Goal: Information Seeking & Learning: Learn about a topic

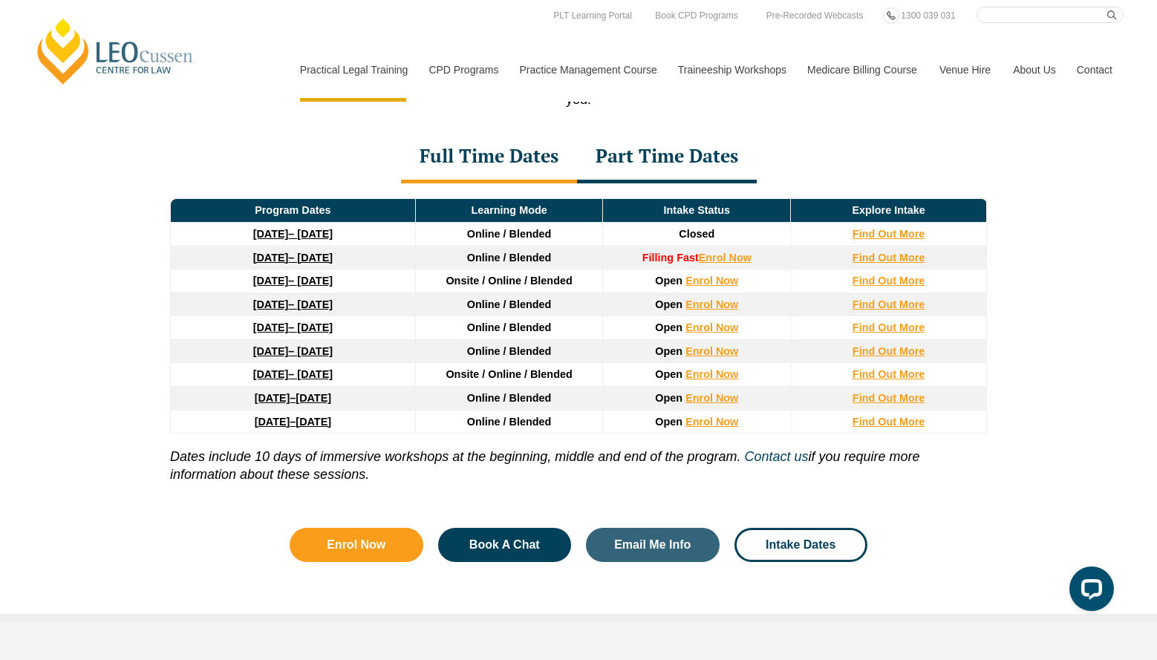
click at [668, 163] on div "Part Time Dates" at bounding box center [667, 157] width 180 height 52
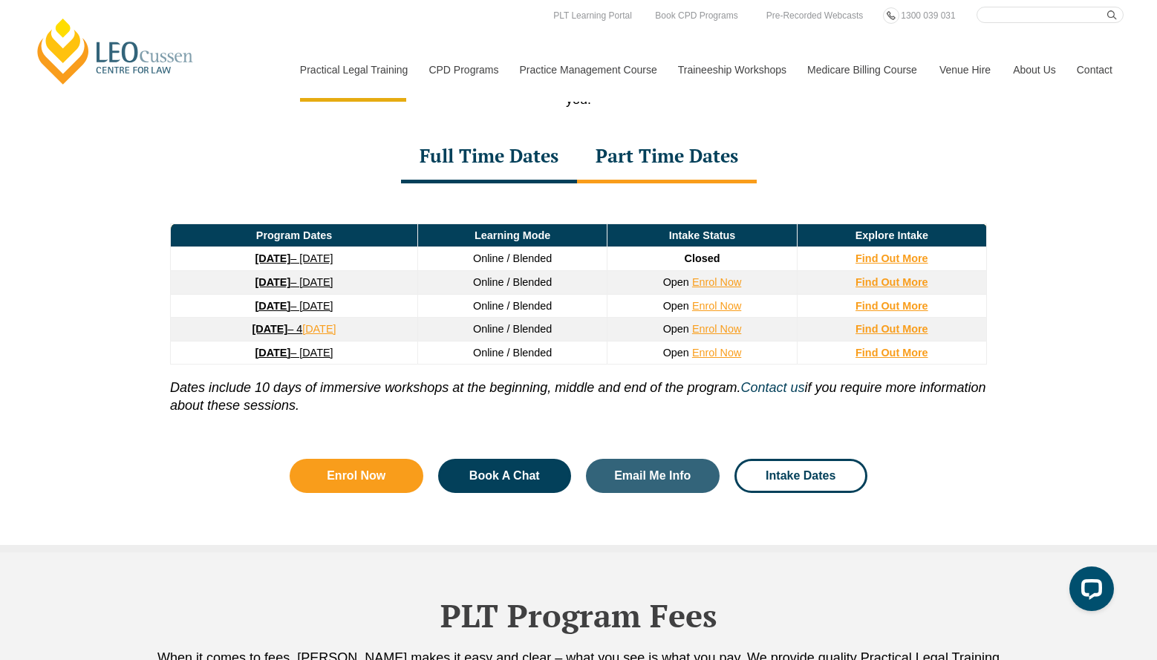
click at [477, 191] on div "Program Dates Learning Mode Intake Status Explore Intake 8 September 2025 – 17 …" at bounding box center [578, 309] width 846 height 253
click at [474, 169] on div "Full Time Dates" at bounding box center [489, 157] width 176 height 52
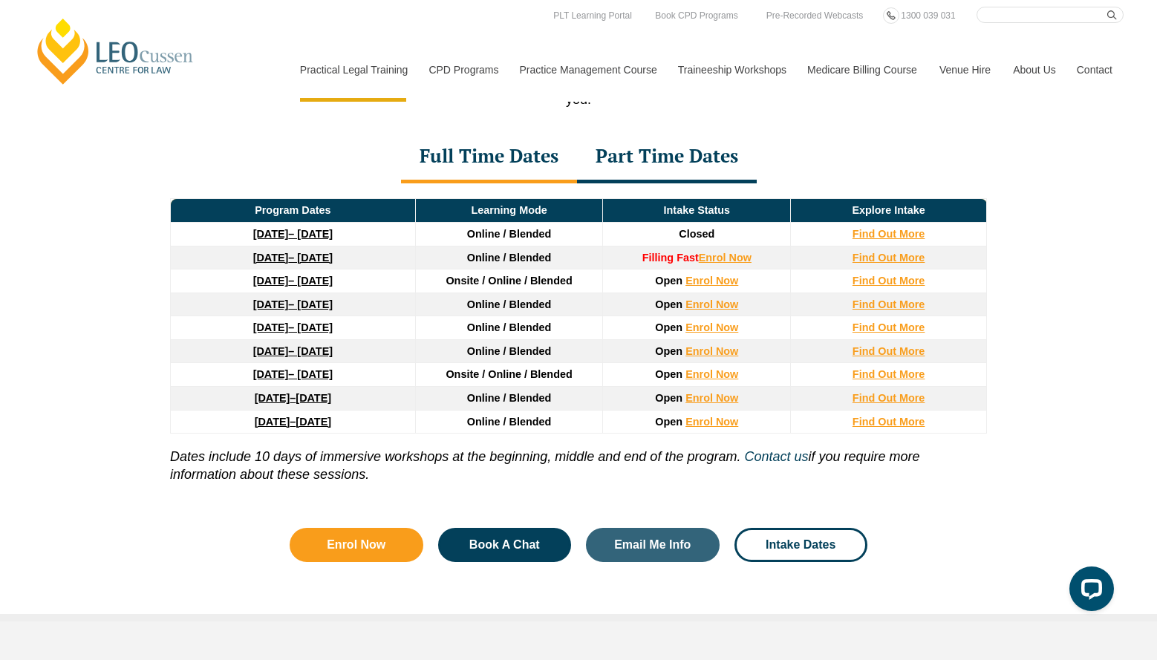
scroll to position [1987, 0]
